Goal: Task Accomplishment & Management: Complete application form

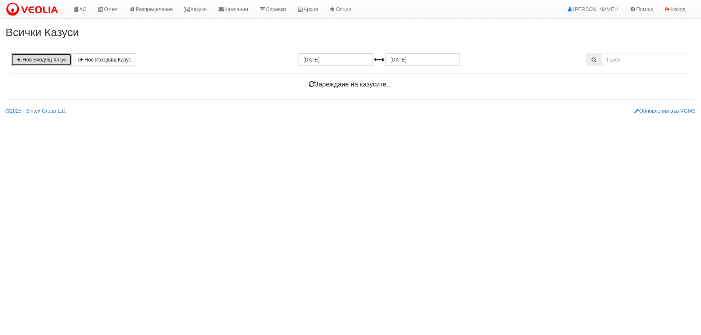
click at [29, 57] on link "Нов Входящ Казус" at bounding box center [41, 59] width 60 height 13
select select "1"
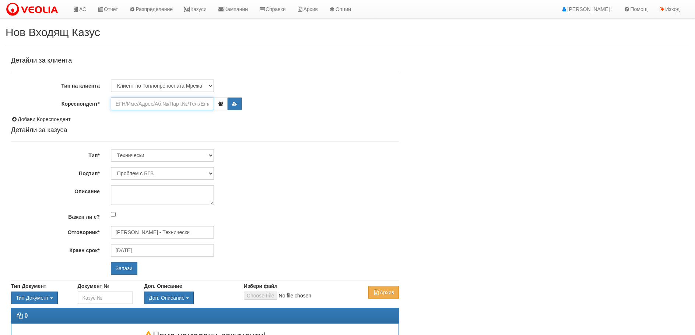
drag, startPoint x: 129, startPoint y: 105, endPoint x: 134, endPoint y: 99, distance: 8.2
click at [130, 105] on input "Кореспондент*" at bounding box center [162, 104] width 103 height 13
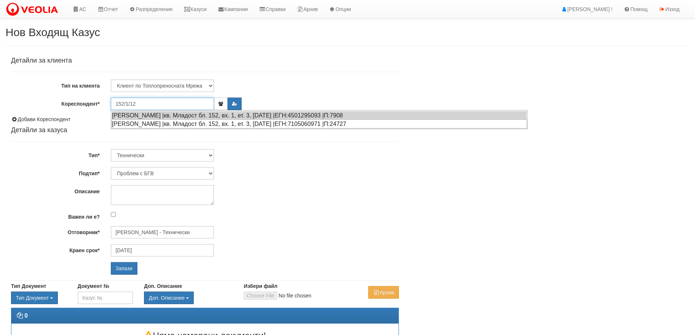
click at [159, 123] on div "АНТОАНЕТА ЙОРДАНОВА КАРАДЖОВА |кв. Младост бл. 152, вх. 1, ет. 3, ап. 12 |ЕГН:7…" at bounding box center [320, 123] width 416 height 9
type input "Любов Стойменова"
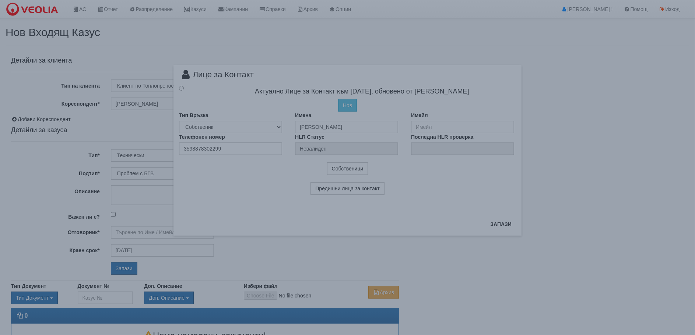
type input "Дончо Дончев - Технически"
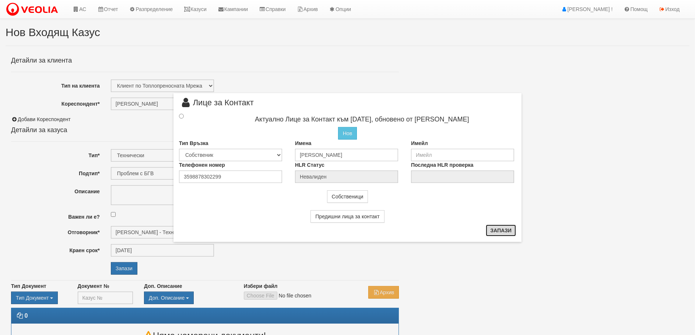
click at [509, 231] on button "Запази" at bounding box center [501, 231] width 30 height 12
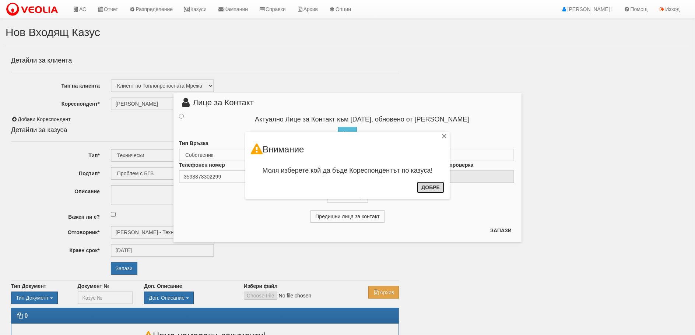
click at [427, 187] on button "Добре" at bounding box center [430, 188] width 27 height 12
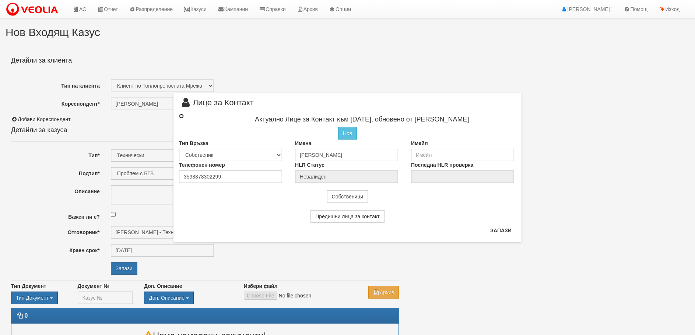
click at [181, 115] on input "radio" at bounding box center [181, 116] width 5 height 5
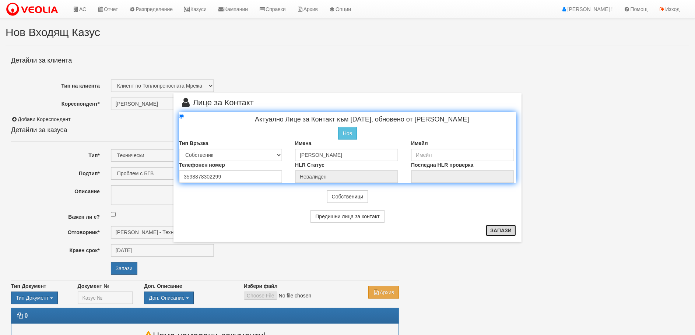
click at [505, 230] on button "Запази" at bounding box center [501, 231] width 30 height 12
radio input "true"
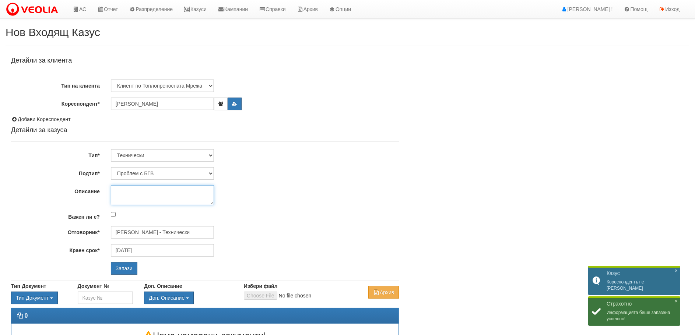
click at [132, 194] on textarea "Описание" at bounding box center [162, 195] width 103 height 20
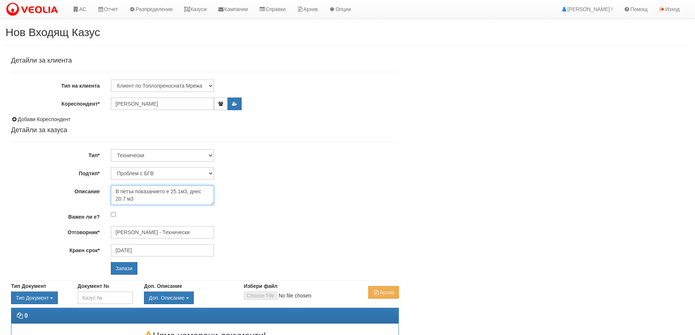
click at [180, 188] on textarea "В петък показанието е 25.1м3, днес 20.7 м3" at bounding box center [162, 195] width 103 height 20
click at [166, 191] on textarea "В петък показанието е 25.1 м3, днес 20.7 м3" at bounding box center [162, 195] width 103 height 20
click at [167, 190] on textarea "В петък показанието за БГВ е 25.1 м3, днес 20.7 м3" at bounding box center [162, 195] width 103 height 20
type textarea "В петък показанието на водомера за БГВ е 25.1 м3, днес 20.7 м3"
click at [123, 266] on input "Запази" at bounding box center [124, 268] width 27 height 13
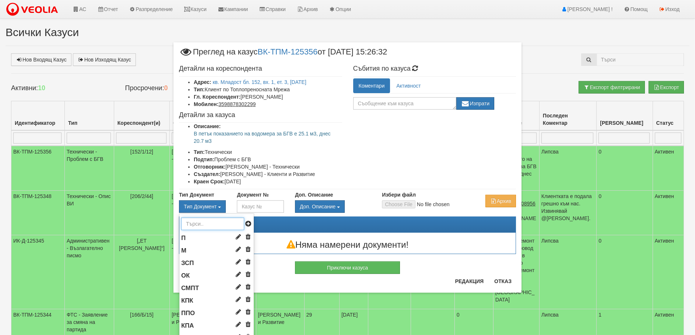
click at [206, 226] on input "text" at bounding box center [212, 224] width 63 height 13
click at [192, 227] on input "text" at bounding box center [212, 224] width 63 height 13
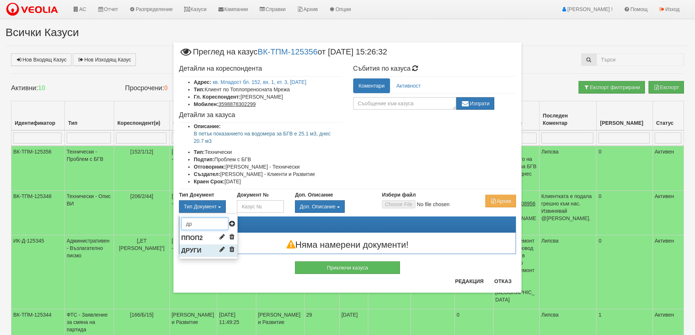
type input "др"
click at [198, 251] on span "ДРУГИ" at bounding box center [191, 250] width 20 height 7
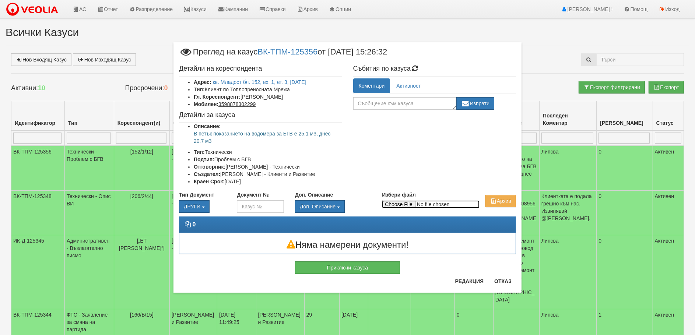
click at [402, 203] on input "Избери файл" at bounding box center [431, 204] width 98 height 8
click at [414, 205] on input "Избери файл" at bounding box center [431, 204] width 98 height 8
type input "C:\fakepath\viber_изображение_2025-09-02_[PHONE_NUMBER].jpg"
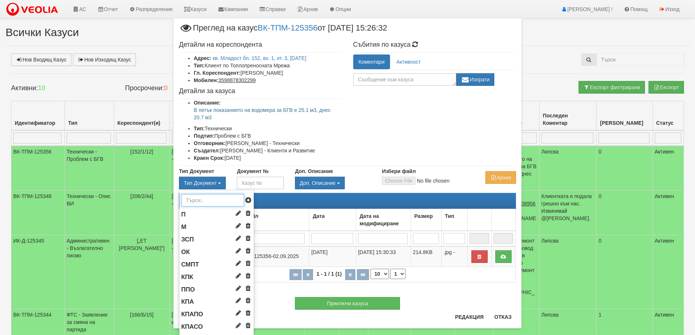
click at [189, 196] on input "text" at bounding box center [212, 200] width 63 height 13
drag, startPoint x: 188, startPoint y: 301, endPoint x: 189, endPoint y: 294, distance: 7.7
click at [188, 301] on span "КПА" at bounding box center [187, 302] width 13 height 7
click at [186, 275] on span "КПК" at bounding box center [187, 277] width 12 height 7
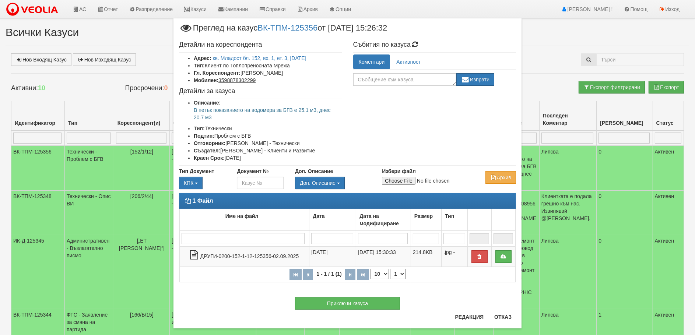
type input "C:\fakepath\viber_изображение_2025-09-01_[PHONE_NUMBER].jpg"
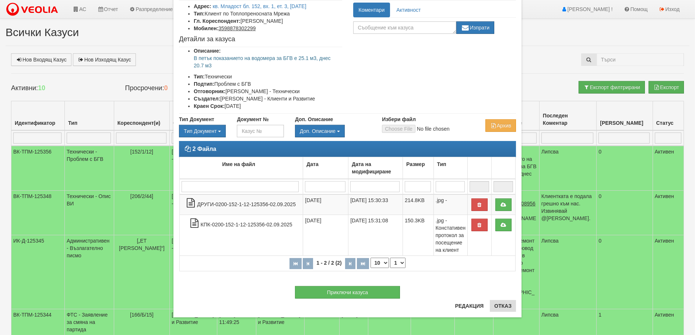
scroll to position [53, 0]
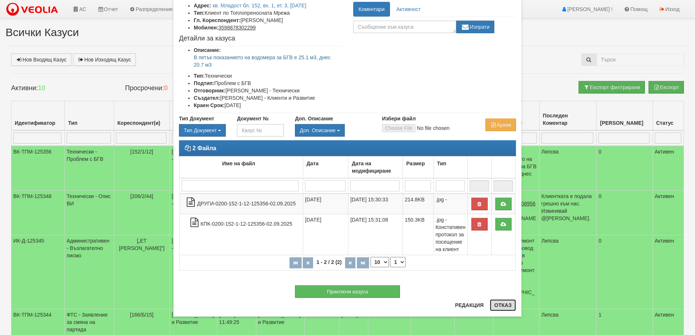
click at [504, 305] on button "Отказ" at bounding box center [503, 306] width 26 height 12
